Goal: Check status: Check status

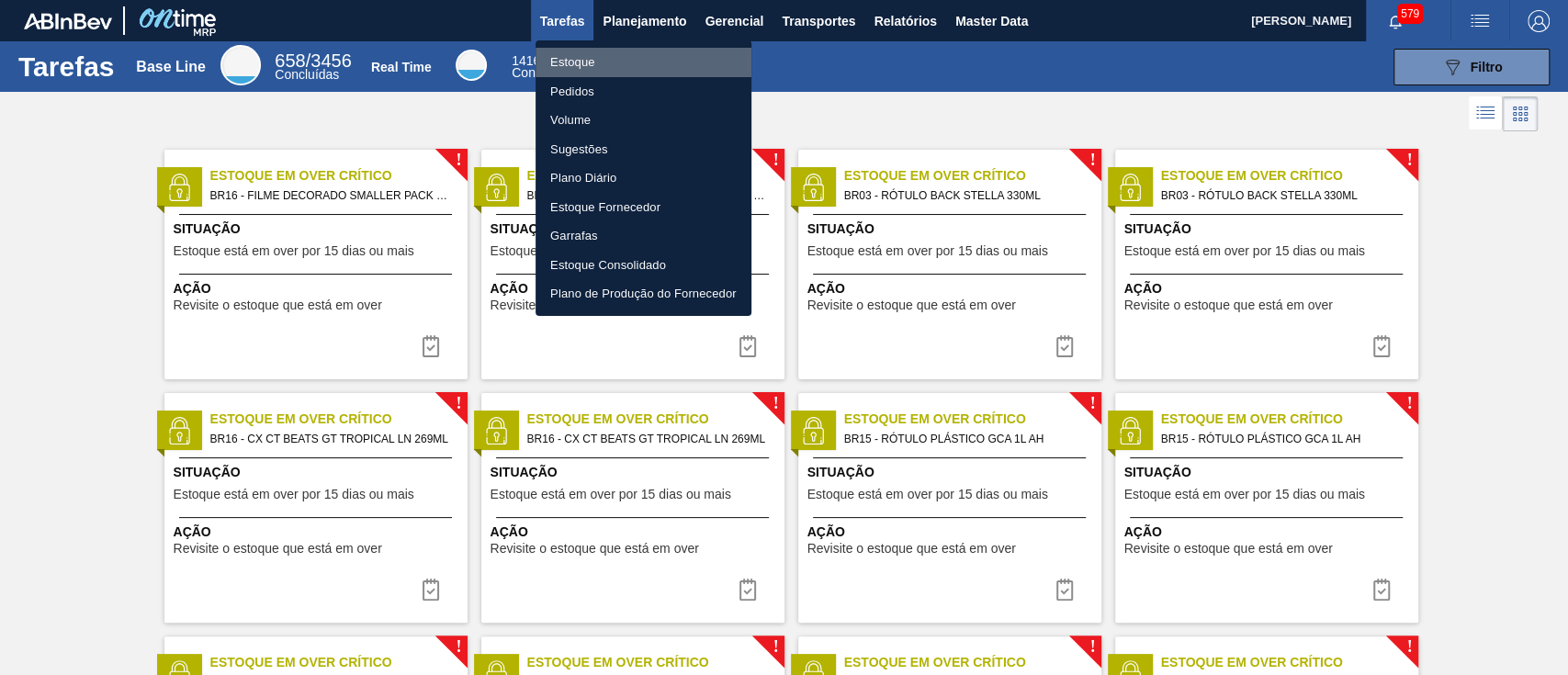
click at [624, 63] on li "Estoque" at bounding box center [643, 62] width 216 height 29
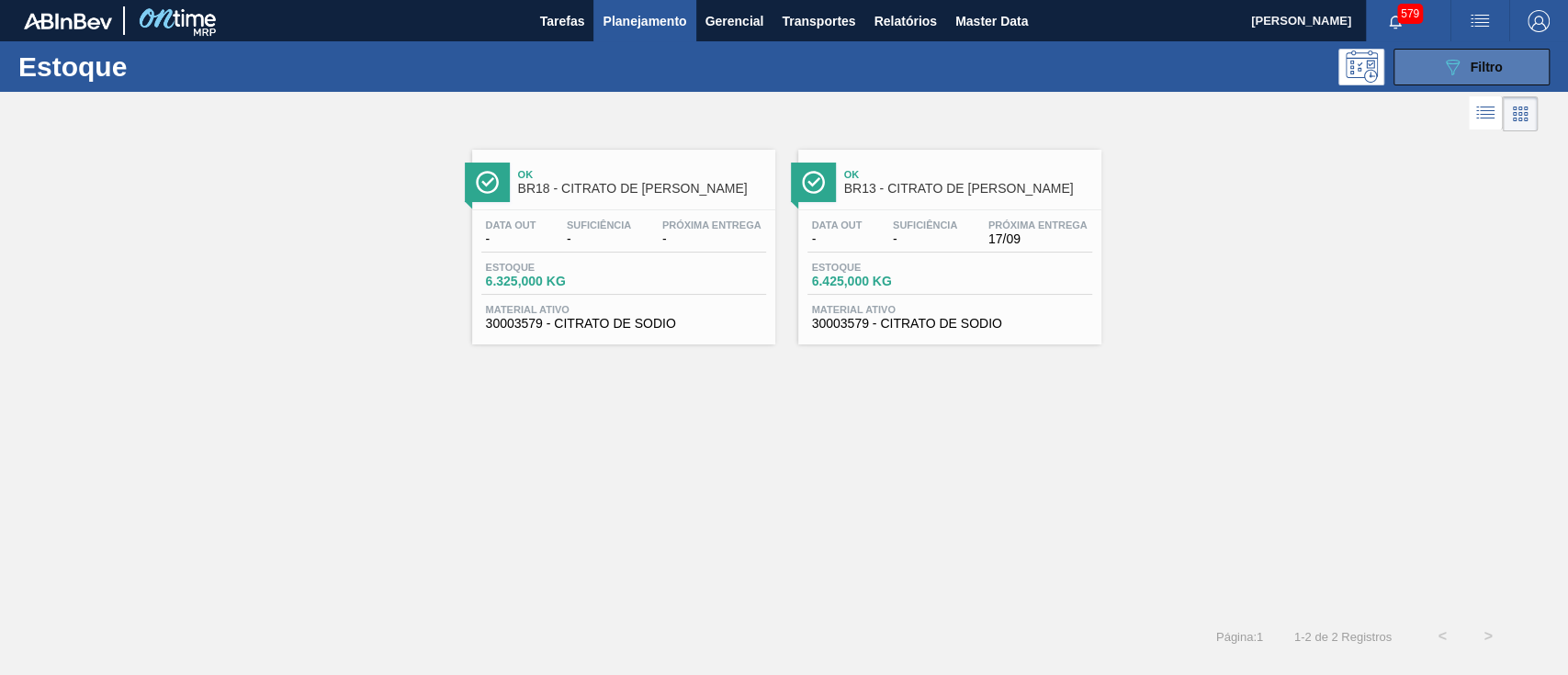
click at [1487, 70] on span "Filtro" at bounding box center [1486, 66] width 32 height 14
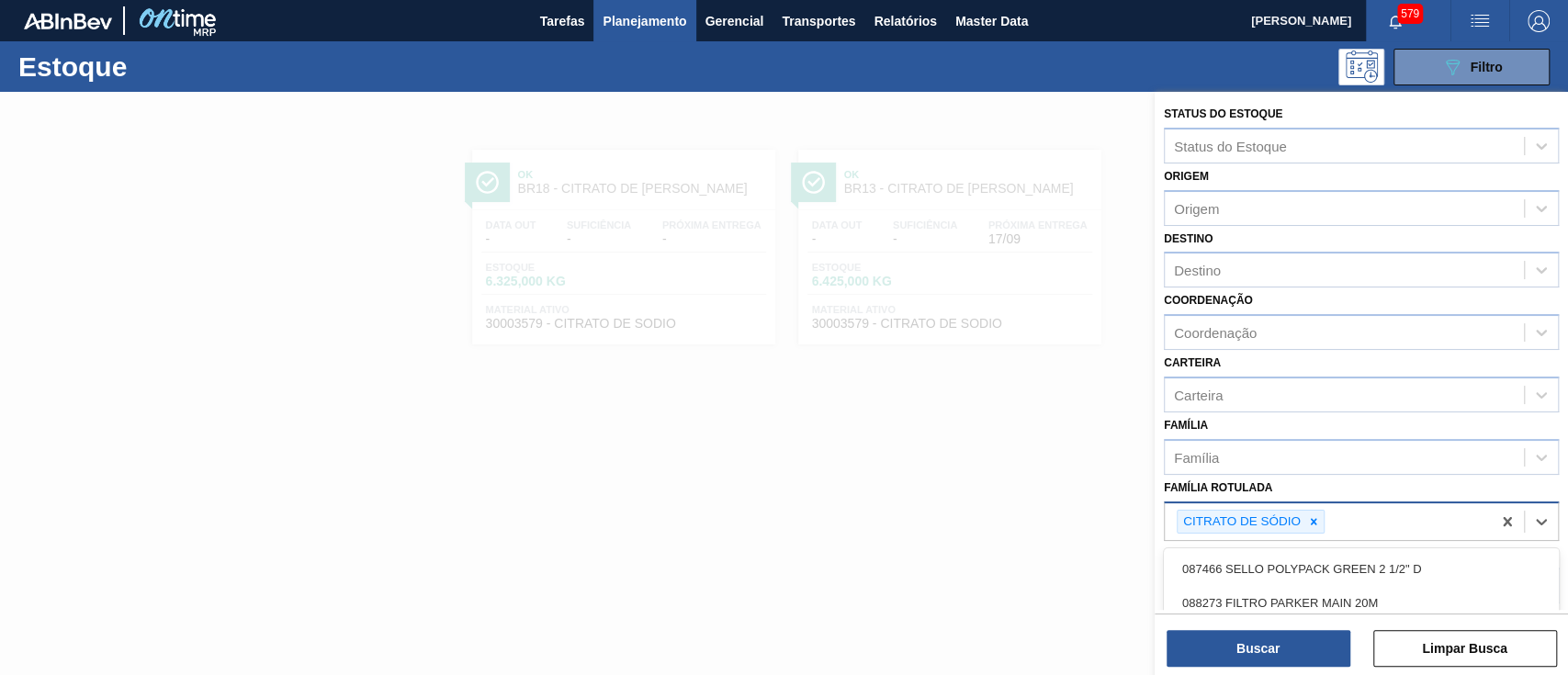
click at [1328, 516] on Rotulada "Família Rotulada" at bounding box center [1329, 522] width 2 height 15
click at [1307, 519] on icon at bounding box center [1313, 521] width 13 height 13
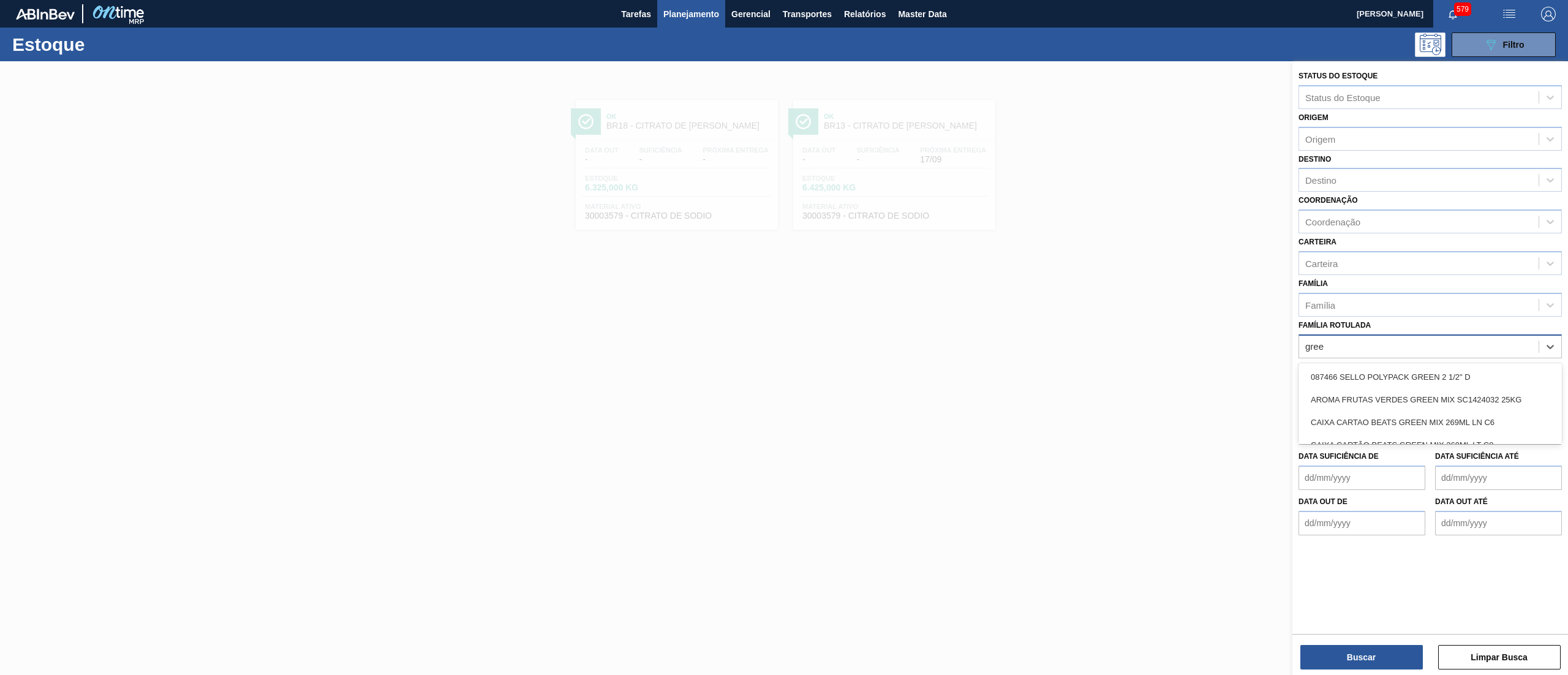
scroll to position [128, 0]
type Rotulada "gree"
click at [1045, 322] on div "Família Rotulada option CITRATO DE SÓDIO, deselected. option LATA SK BEATS GREE…" at bounding box center [1430, 338] width 263 height 42
click at [1045, 384] on div "Material ativo" at bounding box center [1419, 388] width 239 height 18
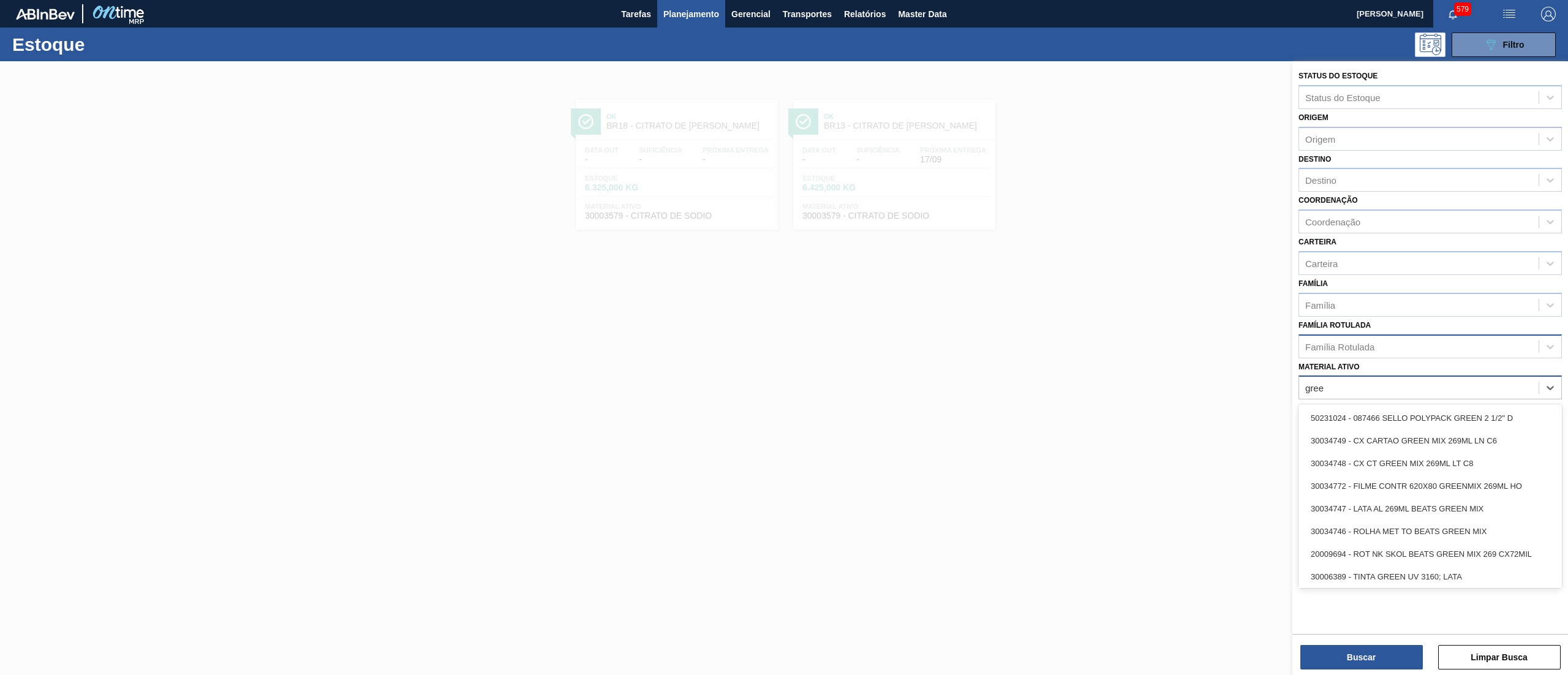
type ativo "green"
click at [1045, 450] on div "30034772 - FILME CONTR 620X80 GREENMIX 269ML HO" at bounding box center [1430, 486] width 263 height 23
type ativo "gree"
click at [1045, 397] on div "30034772 - FILME CONTR 620X80 GREENMIX 269ML HO gree" at bounding box center [1407, 397] width 217 height 41
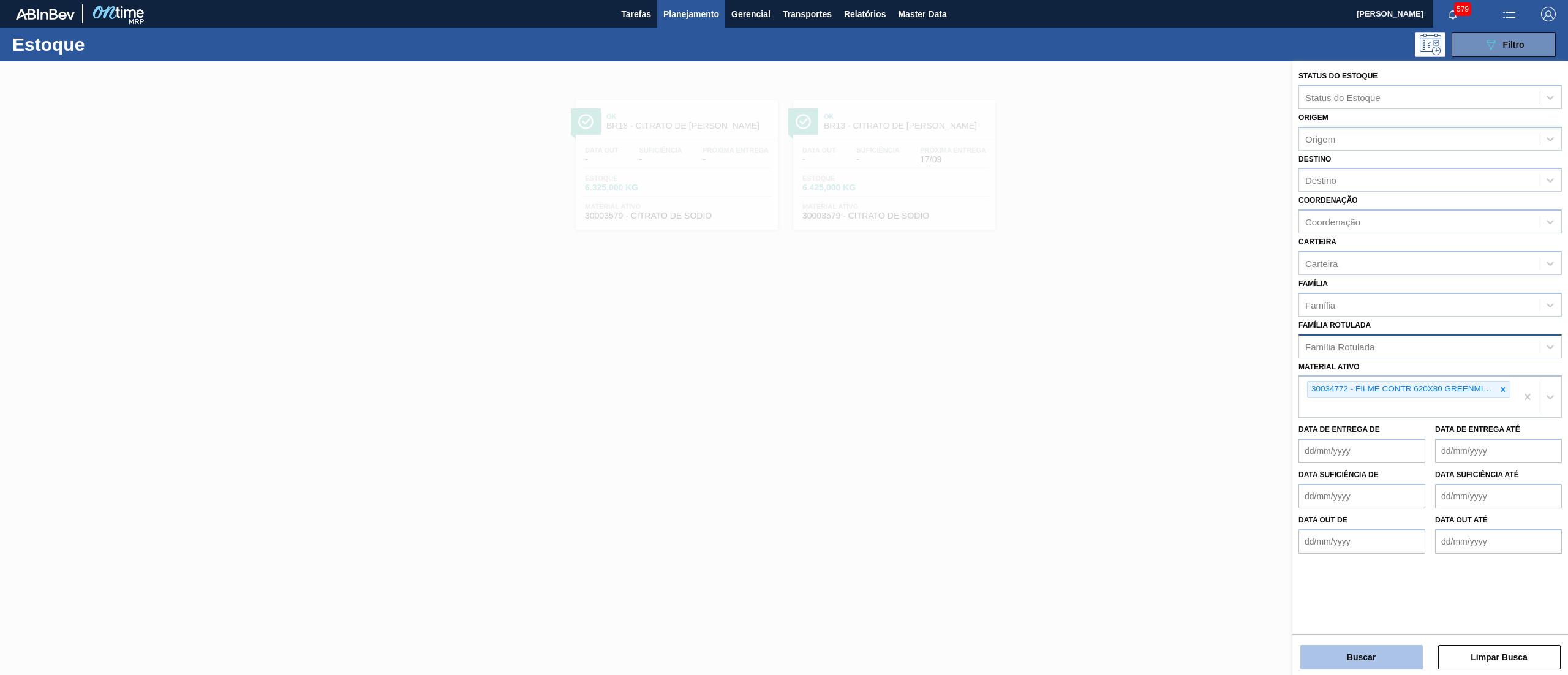
click at [1045, 450] on button "Buscar" at bounding box center [1361, 657] width 122 height 25
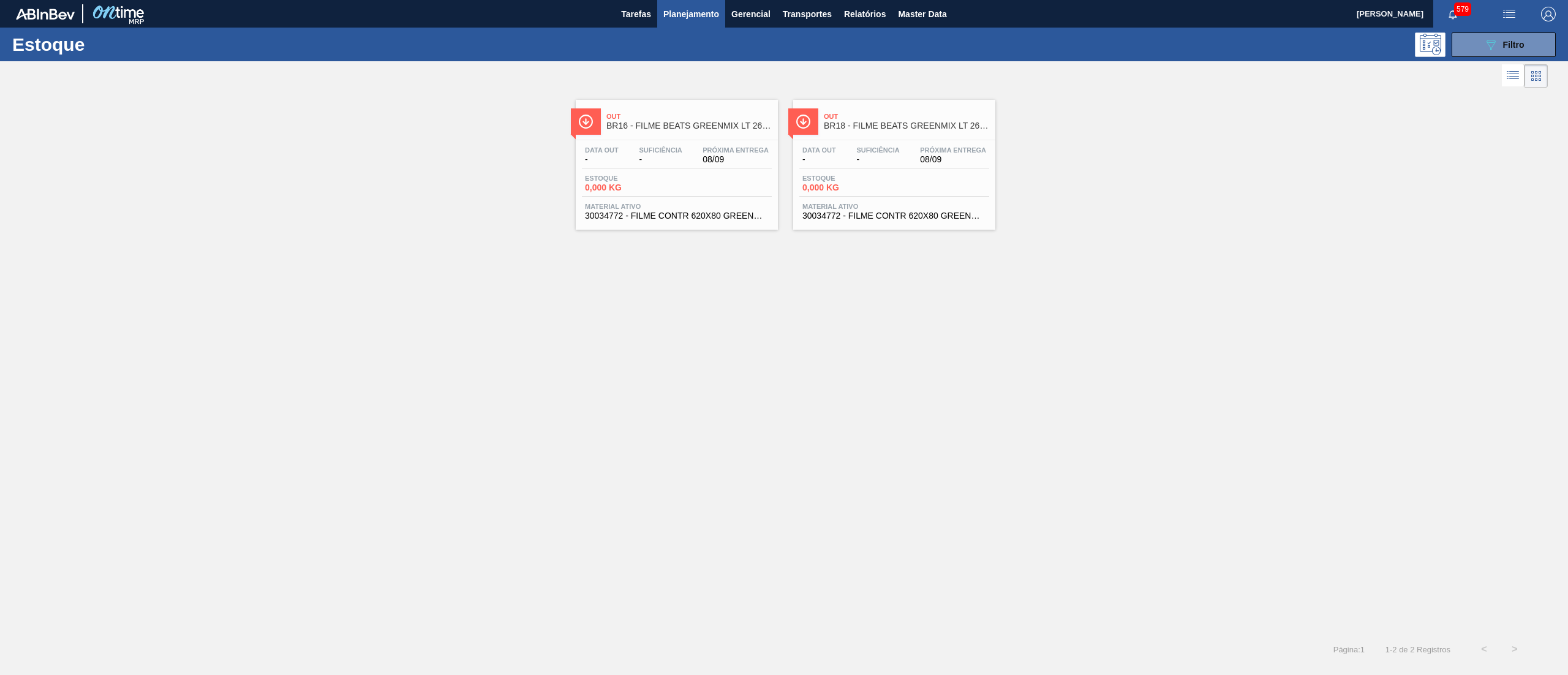
click at [686, 172] on div "Data out - Suficiência - Próxima Entrega 08/09 Estoque 0,000 KG Material ativo …" at bounding box center [676, 182] width 202 height 84
